Goal: Information Seeking & Learning: Learn about a topic

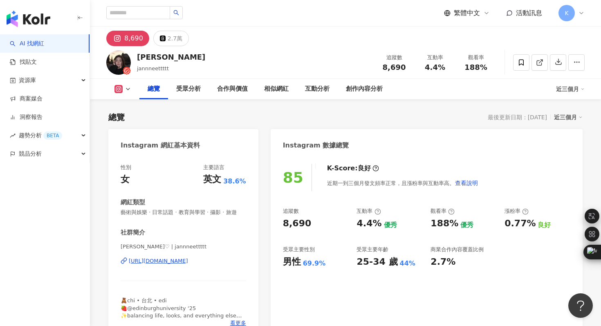
click at [188, 261] on div "https://www.instagram.com/jannneettttt/" at bounding box center [158, 260] width 59 height 7
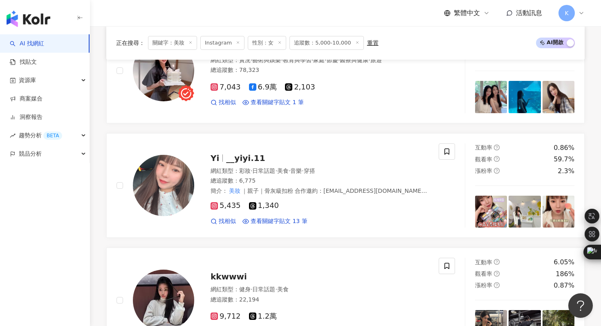
scroll to position [1009, 0]
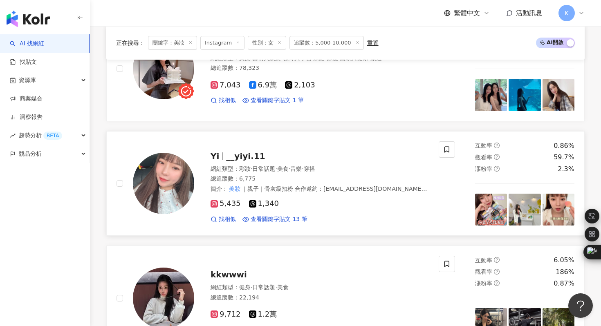
click at [167, 176] on img at bounding box center [163, 183] width 61 height 61
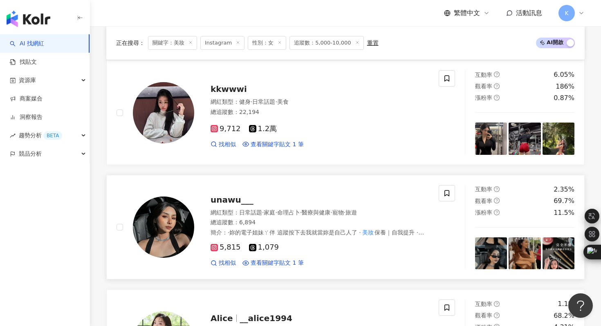
scroll to position [1195, 0]
click at [171, 221] on img at bounding box center [163, 226] width 61 height 61
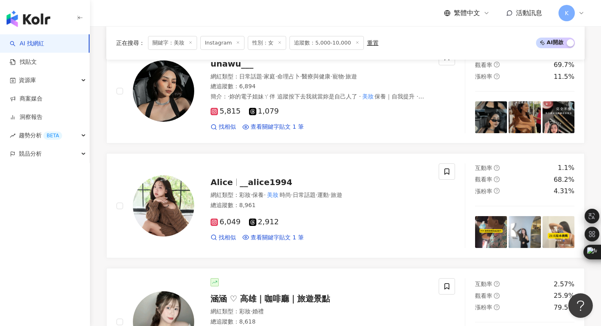
scroll to position [1332, 0]
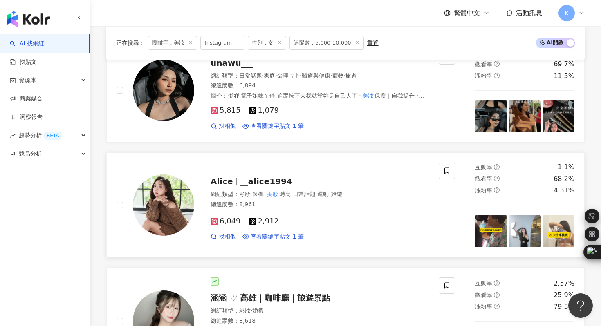
click at [180, 197] on img at bounding box center [163, 204] width 61 height 61
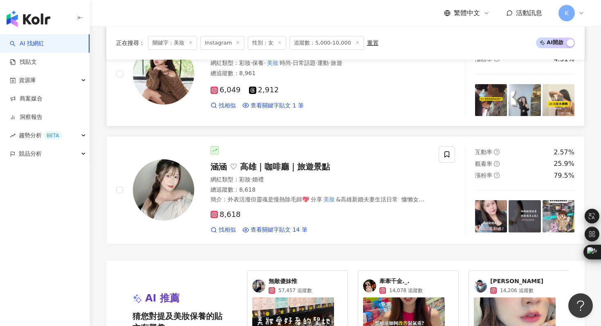
scroll to position [1463, 0]
click at [179, 193] on img at bounding box center [163, 189] width 61 height 61
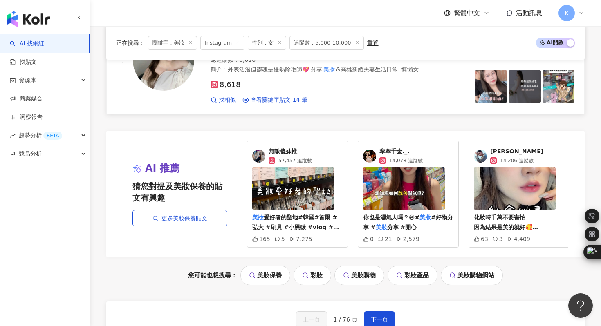
scroll to position [1596, 0]
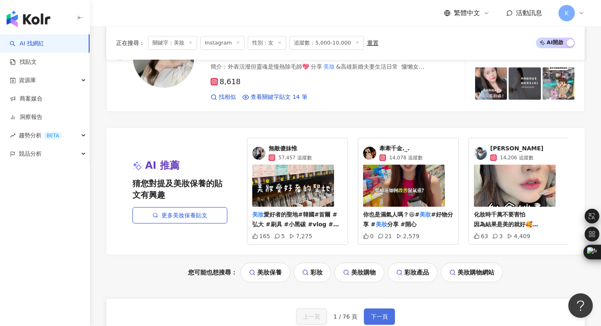
click at [380, 315] on span "下一頁" at bounding box center [379, 316] width 17 height 7
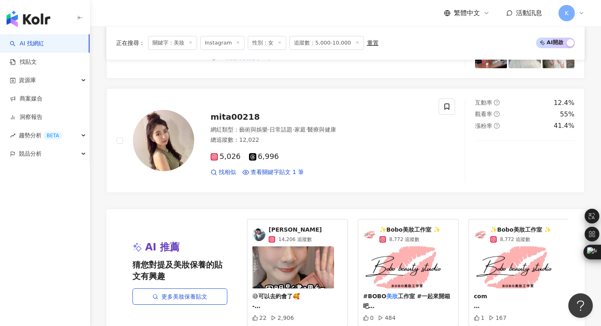
scroll to position [1422, 0]
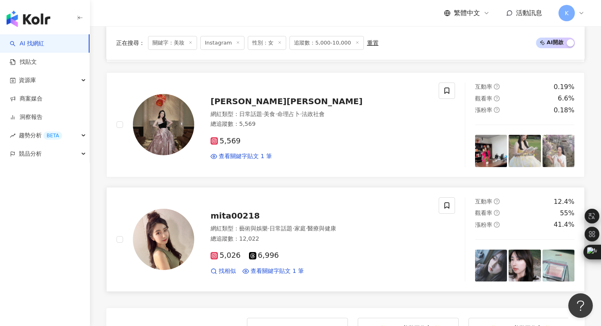
click at [148, 209] on img at bounding box center [163, 239] width 61 height 61
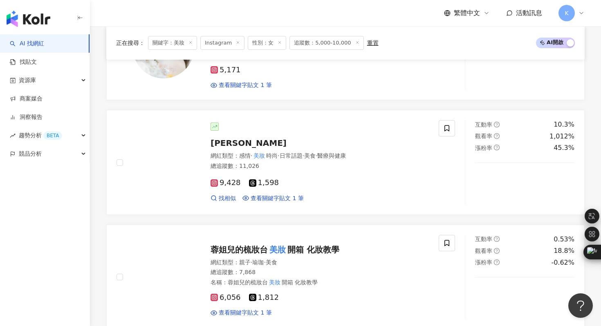
scroll to position [1035, 0]
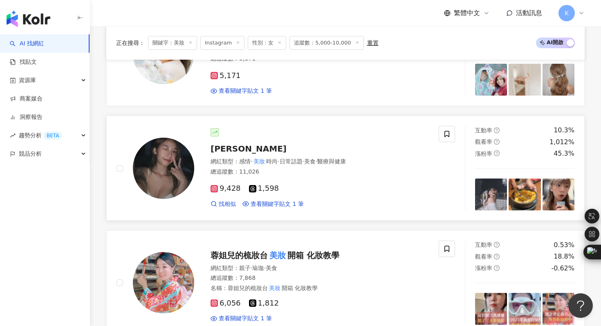
click at [160, 163] on img at bounding box center [163, 168] width 61 height 61
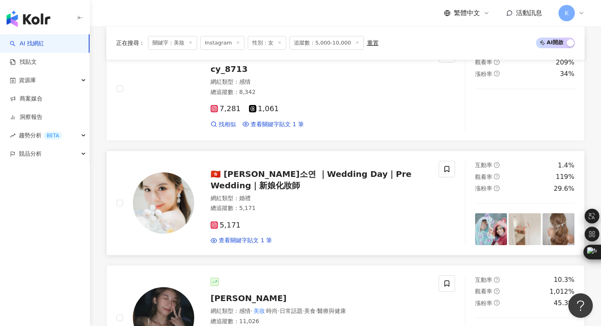
scroll to position [689, 0]
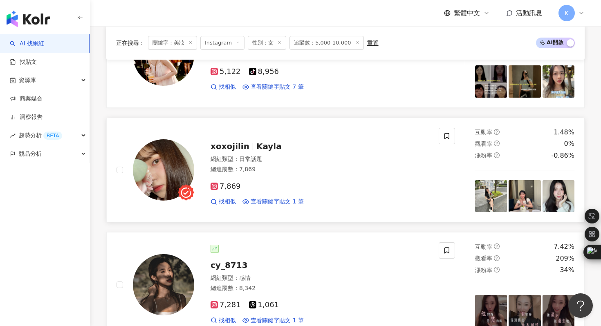
click at [159, 158] on img at bounding box center [163, 169] width 61 height 61
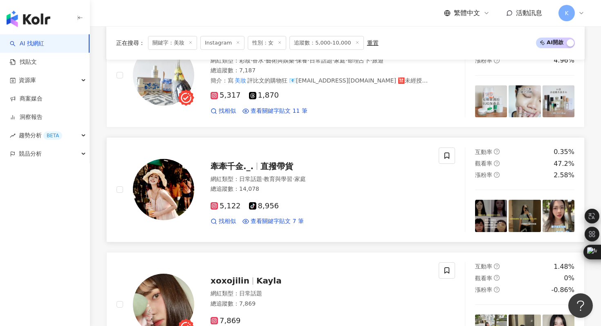
scroll to position [556, 0]
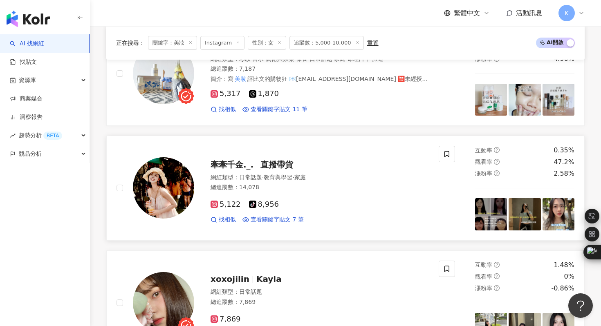
click at [162, 186] on img at bounding box center [163, 187] width 61 height 61
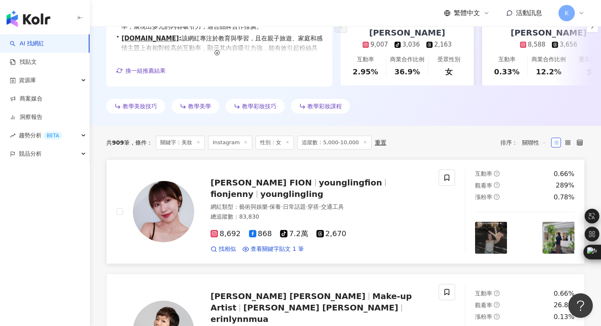
scroll to position [178, 0]
click at [159, 217] on img at bounding box center [163, 211] width 61 height 61
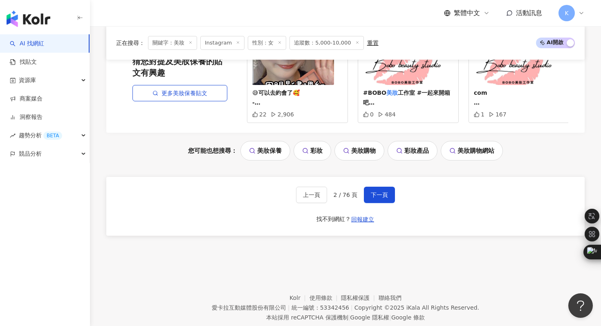
scroll to position [1735, 0]
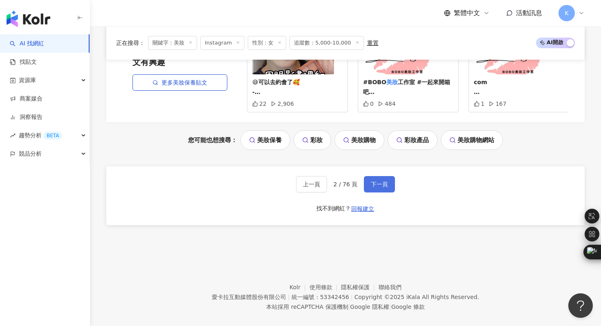
click at [382, 181] on span "下一頁" at bounding box center [379, 184] width 17 height 7
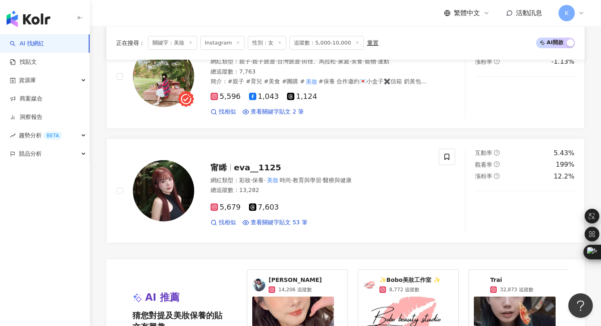
scroll to position [1337, 0]
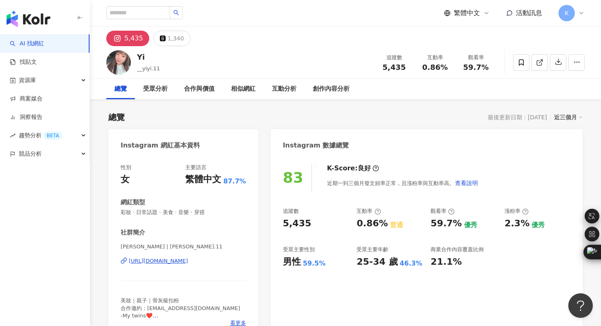
click at [186, 257] on div "https://www.instagram.com/yiyihi.11/" at bounding box center [158, 260] width 59 height 7
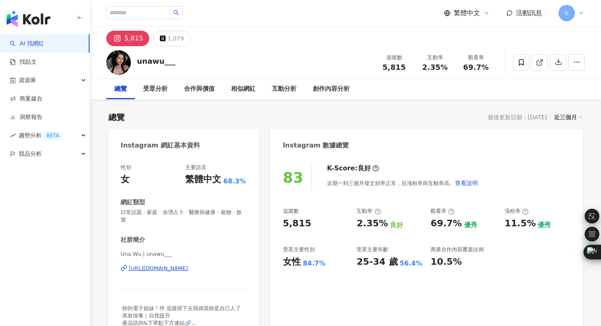
click at [188, 265] on div "https://www.instagram.com/unawu___/" at bounding box center [158, 268] width 59 height 7
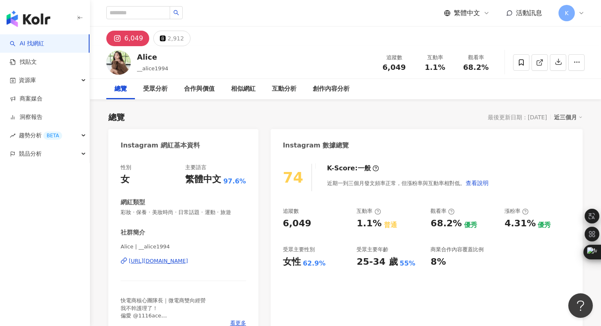
click at [174, 262] on div "[URL][DOMAIN_NAME]" at bounding box center [158, 260] width 59 height 7
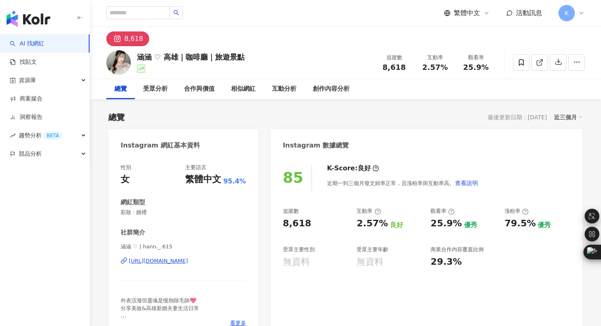
click at [188, 257] on div "[URL][DOMAIN_NAME]" at bounding box center [158, 260] width 59 height 7
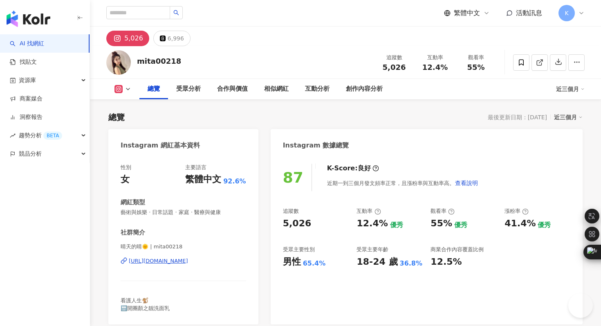
click at [176, 257] on div "晴天的晴🌞 | mita00218 [URL][DOMAIN_NAME]" at bounding box center [183, 267] width 125 height 48
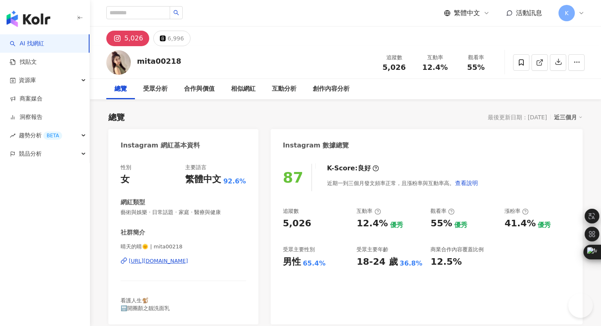
click at [176, 264] on div "[URL][DOMAIN_NAME]" at bounding box center [158, 260] width 59 height 7
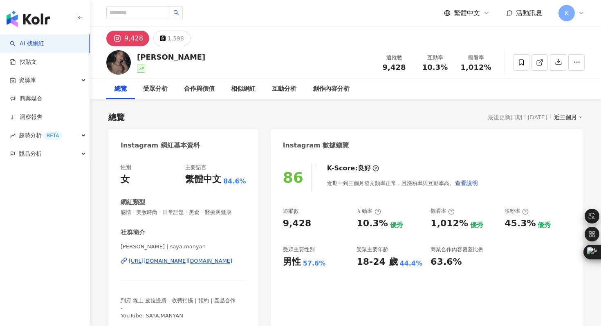
click at [197, 262] on div "https://www.instagram.com/saya.manyan/" at bounding box center [180, 260] width 103 height 7
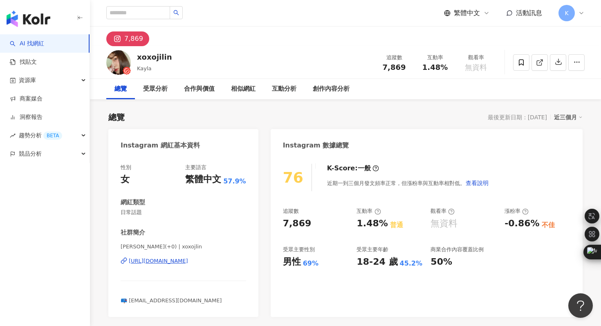
click at [167, 264] on div "[URL][DOMAIN_NAME]" at bounding box center [158, 260] width 59 height 7
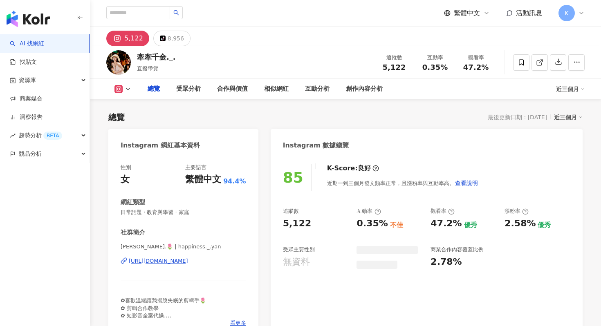
click at [188, 262] on div "https://www.instagram.com/happiness._.yan/" at bounding box center [158, 260] width 59 height 7
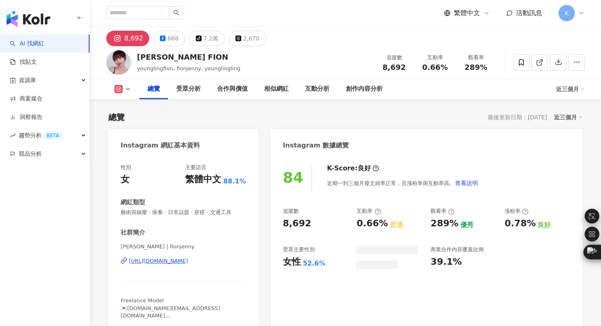
scroll to position [35, 0]
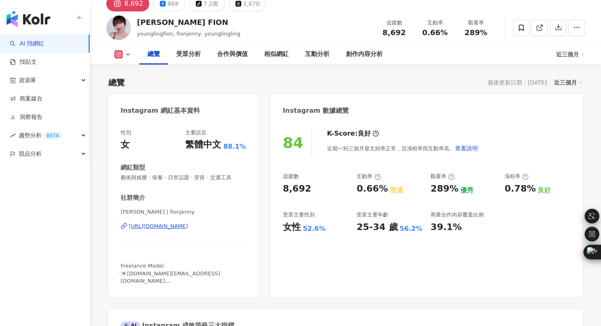
click at [181, 227] on div "[URL][DOMAIN_NAME]" at bounding box center [158, 226] width 59 height 7
